Goal: Information Seeking & Learning: Learn about a topic

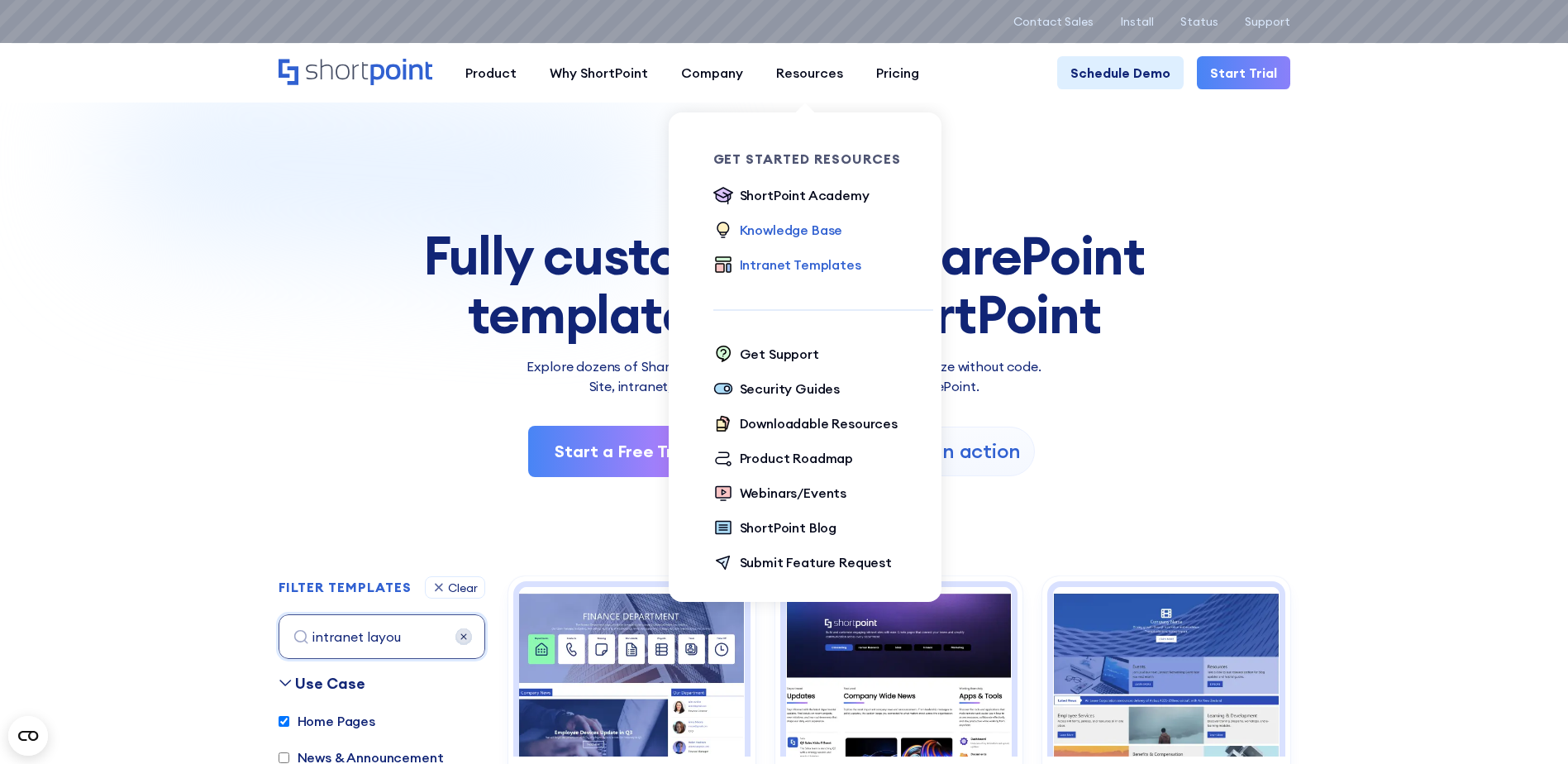
click at [813, 228] on div "Knowledge Base" at bounding box center [791, 229] width 104 height 20
click at [804, 528] on div "ShortPoint Blog" at bounding box center [788, 527] width 98 height 20
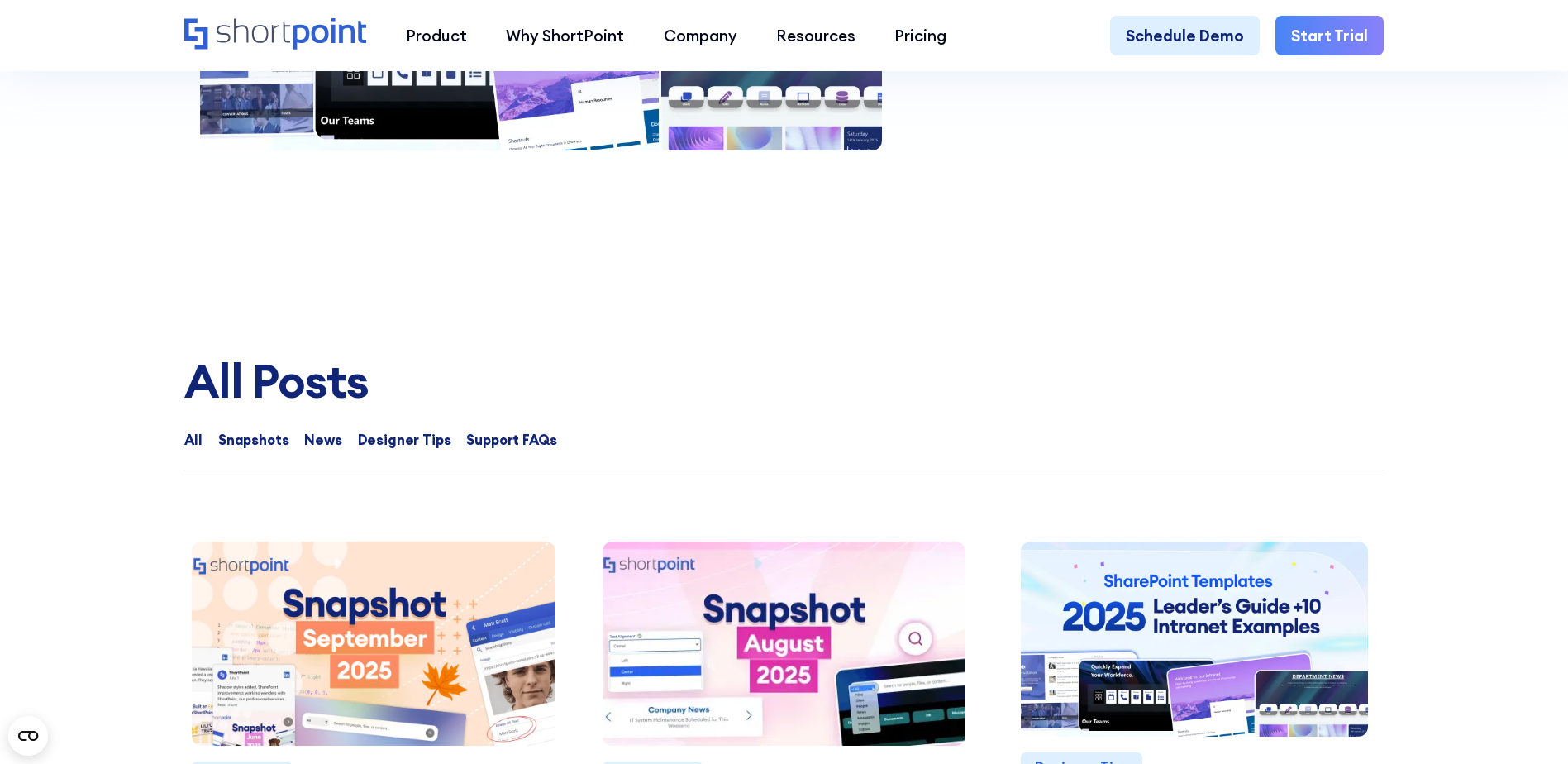
scroll to position [1653, 0]
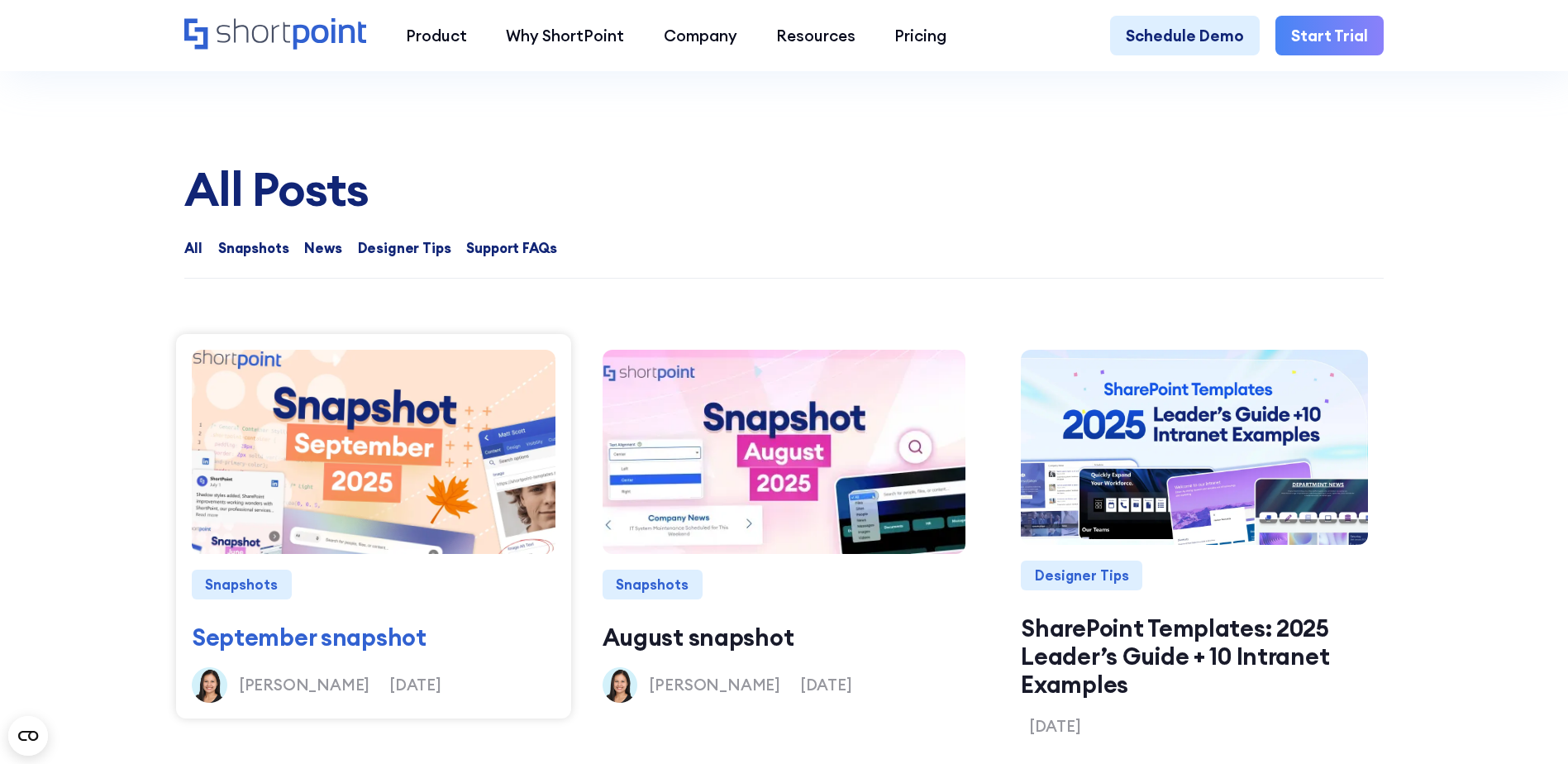
click at [480, 435] on img at bounding box center [374, 451] width 416 height 244
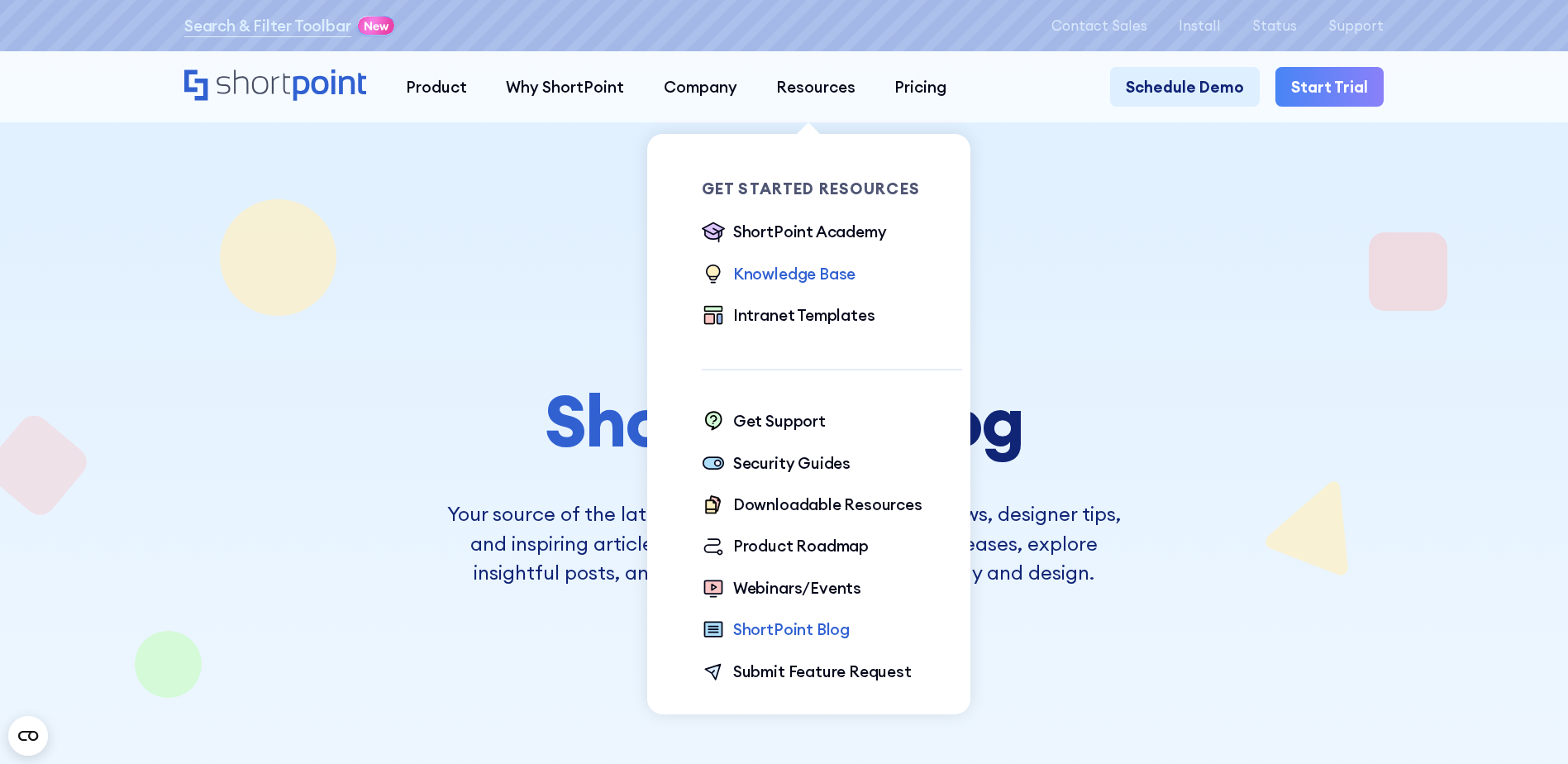
click at [825, 273] on div "Knowledge Base" at bounding box center [794, 273] width 122 height 24
